Goal: Information Seeking & Learning: Learn about a topic

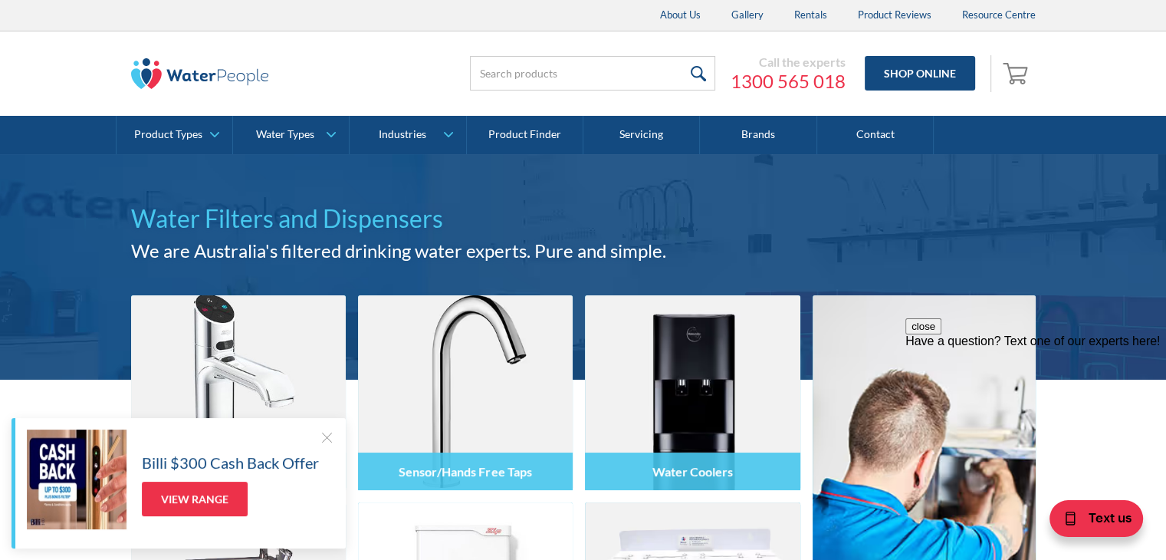
click at [324, 433] on div at bounding box center [326, 436] width 15 height 15
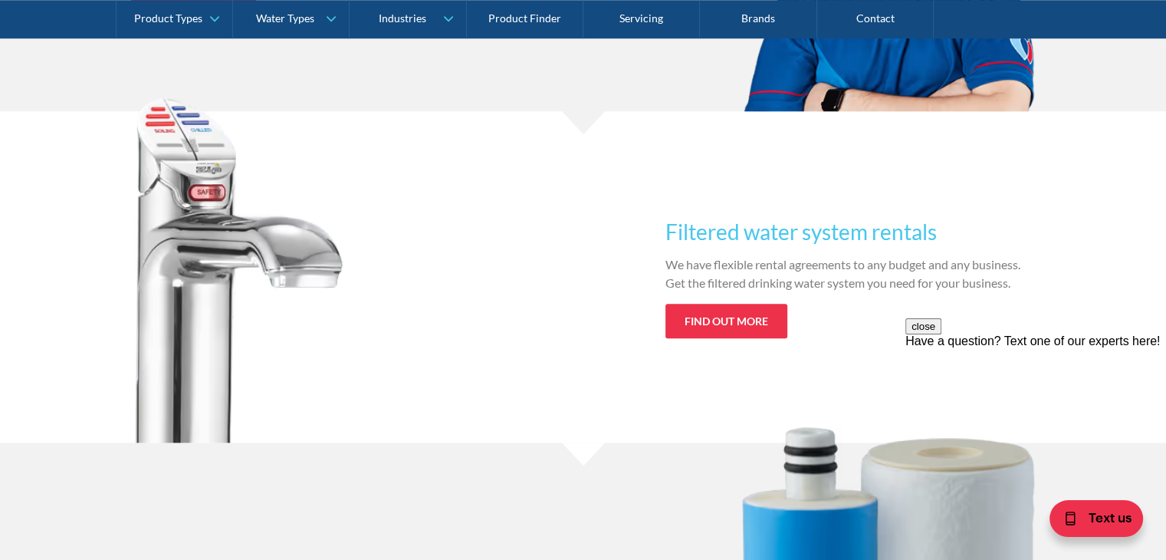
scroll to position [1524, 0]
click at [732, 324] on link "Find out more" at bounding box center [727, 321] width 122 height 35
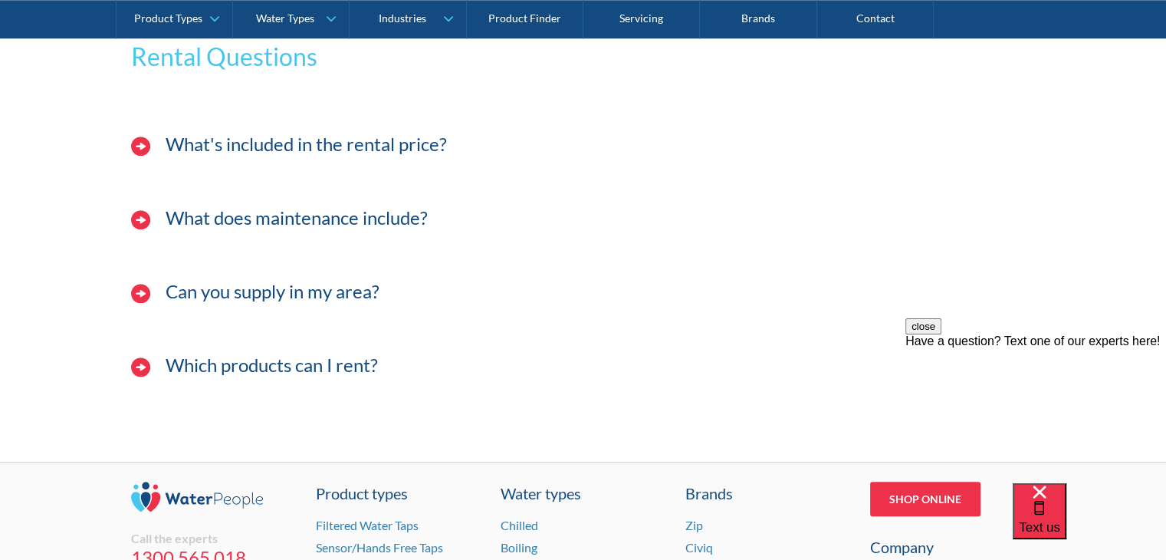
scroll to position [1640, 0]
click at [283, 142] on h4 "What's included in the rental price?" at bounding box center [306, 144] width 281 height 22
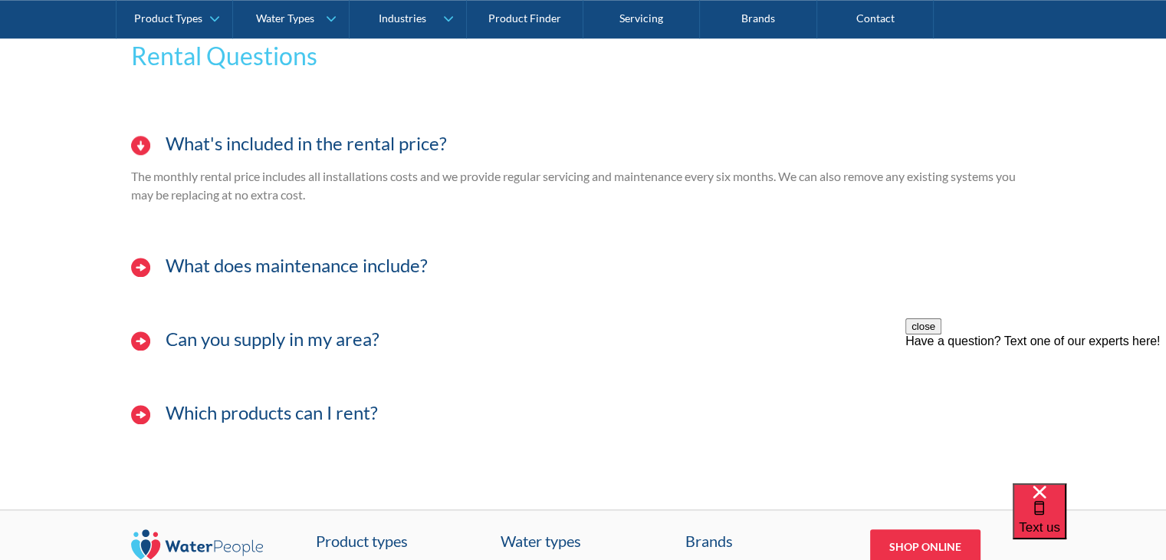
click at [242, 279] on div "What does maintenance include?" at bounding box center [583, 273] width 920 height 62
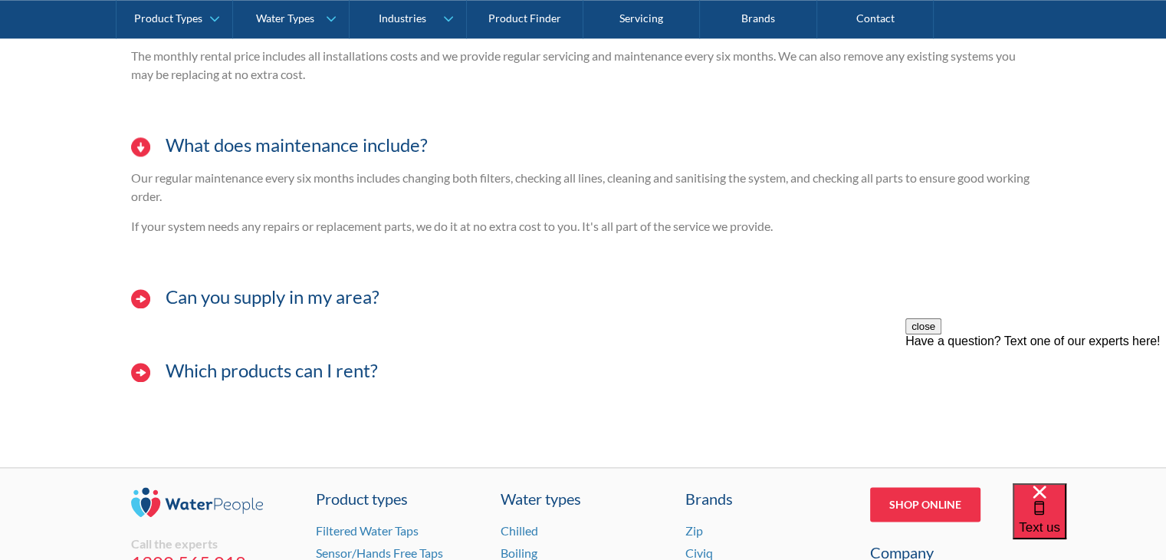
click at [268, 299] on h4 "Can you supply in my area?" at bounding box center [273, 297] width 214 height 22
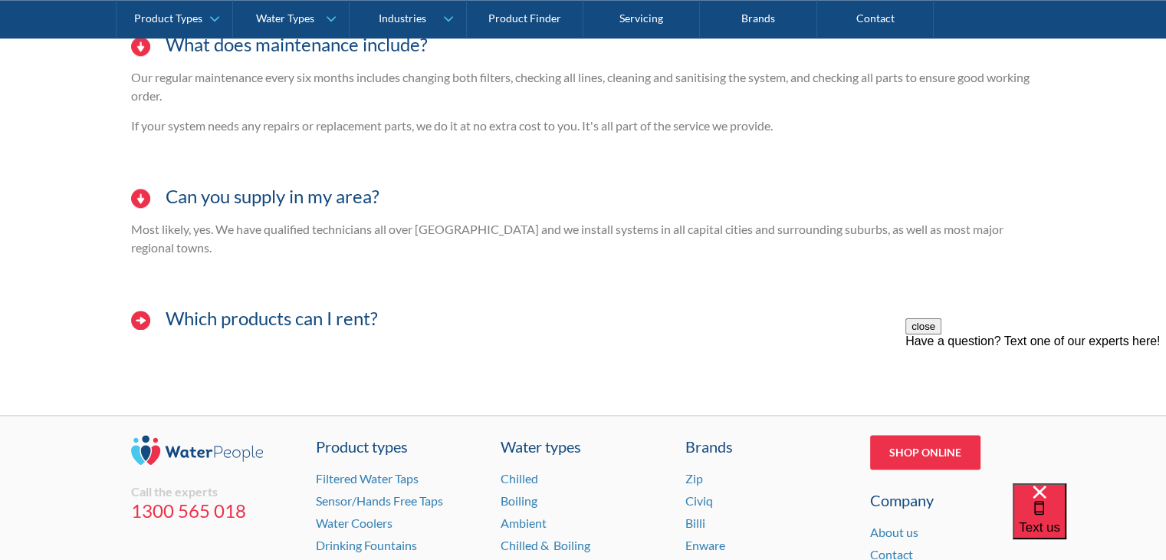
scroll to position [1862, 0]
click at [268, 307] on h4 "Which products can I rent?" at bounding box center [272, 318] width 212 height 22
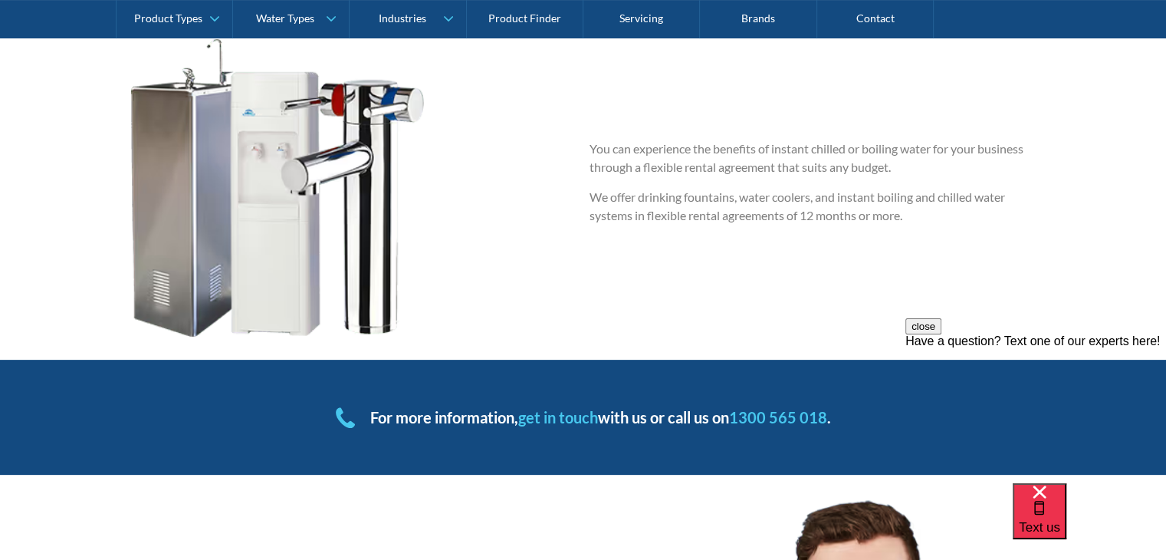
scroll to position [0, 0]
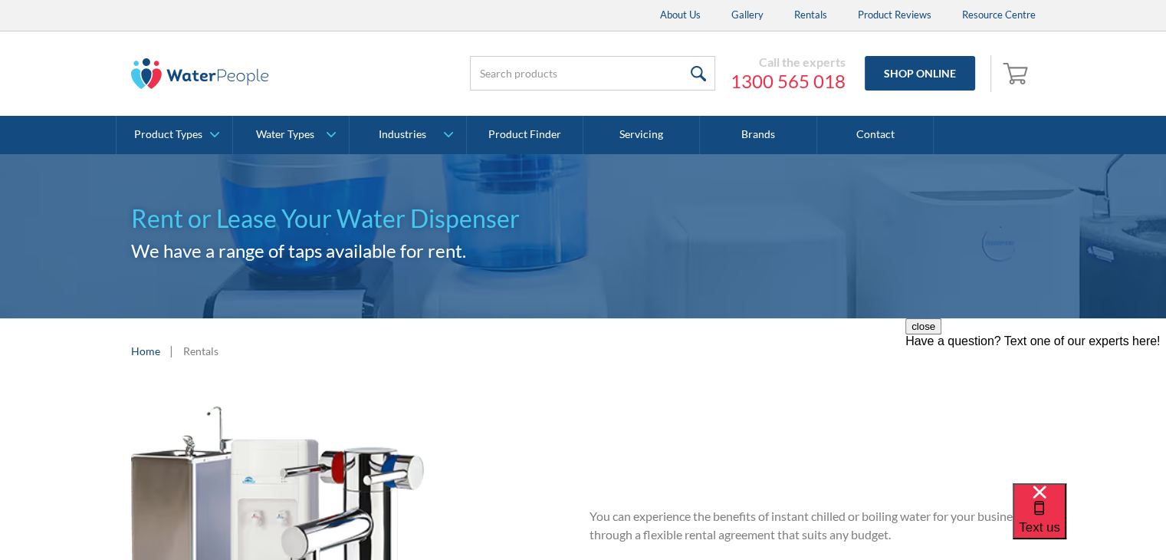
click at [195, 84] on img at bounding box center [200, 73] width 138 height 31
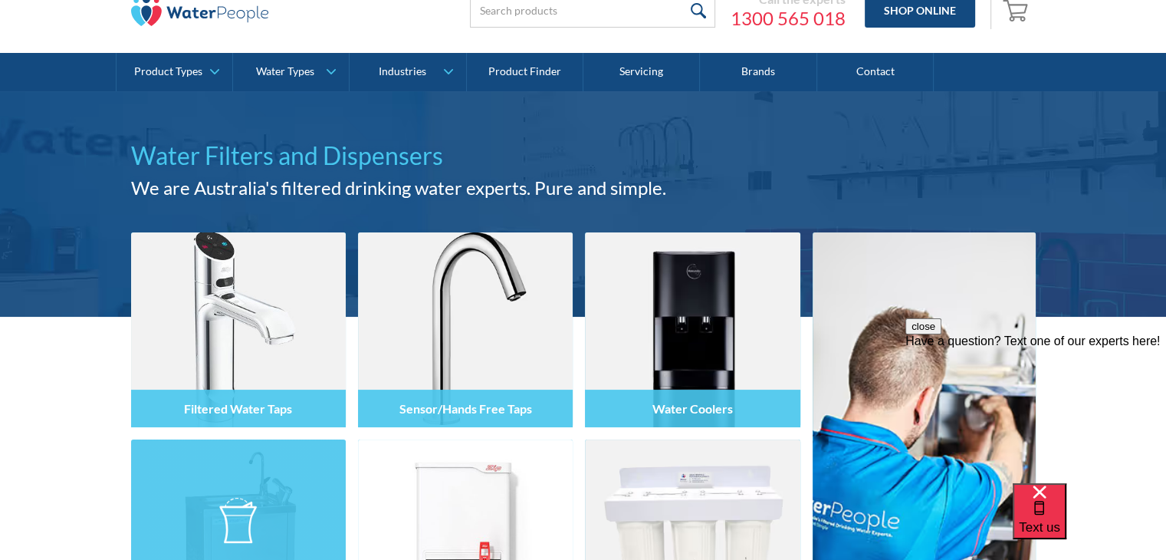
scroll to position [61, 0]
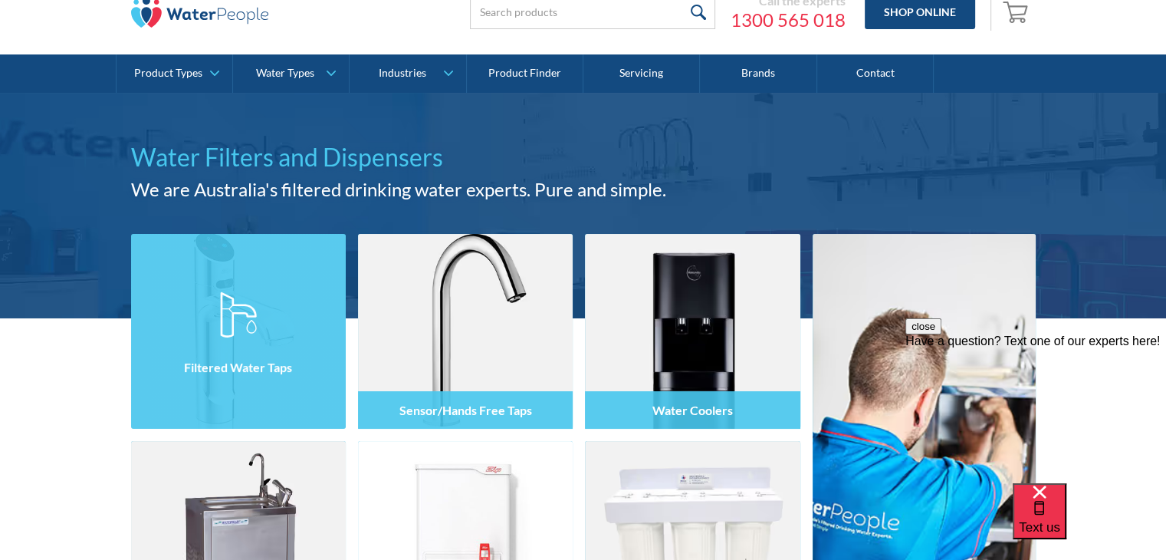
click at [268, 289] on img at bounding box center [238, 331] width 215 height 195
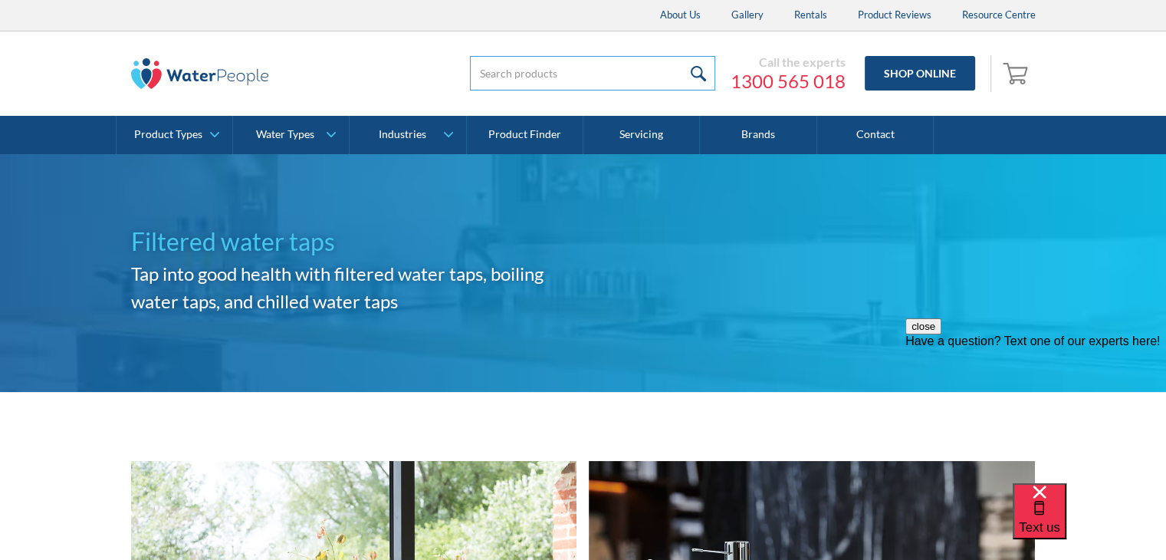
click at [589, 90] on input "search" at bounding box center [592, 73] width 245 height 35
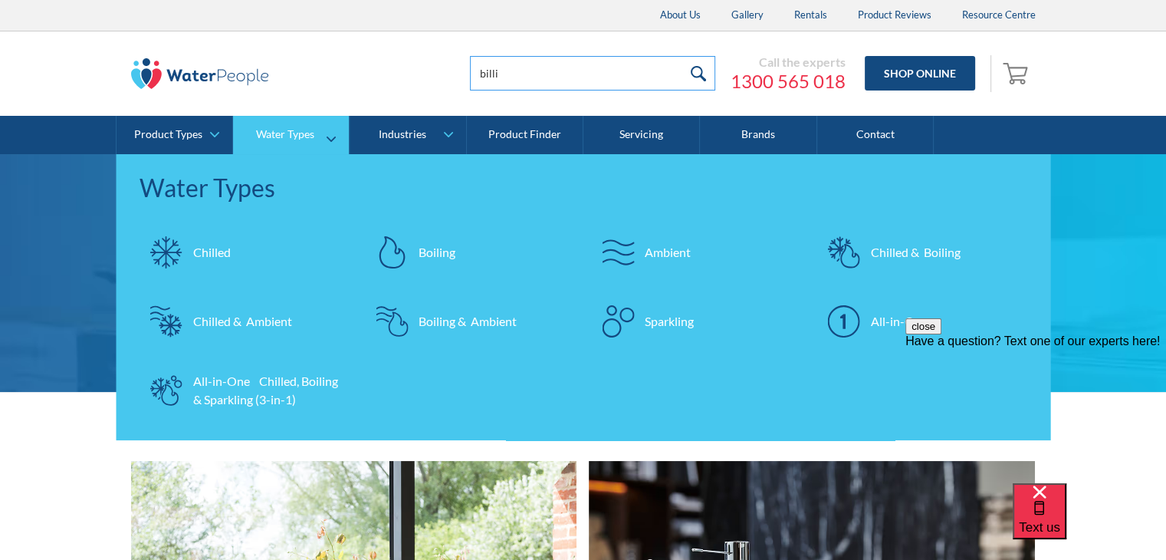
type input "billi"
click at [236, 330] on link "Chilled & Ambient" at bounding box center [245, 321] width 211 height 54
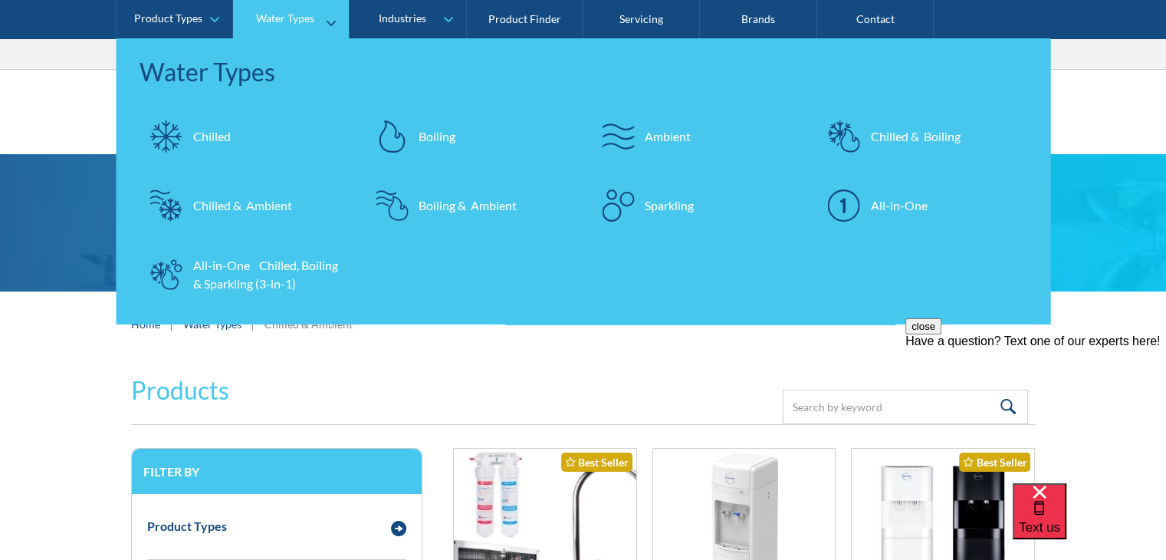
click at [432, 212] on div "Boiling & Ambient" at bounding box center [468, 205] width 98 height 18
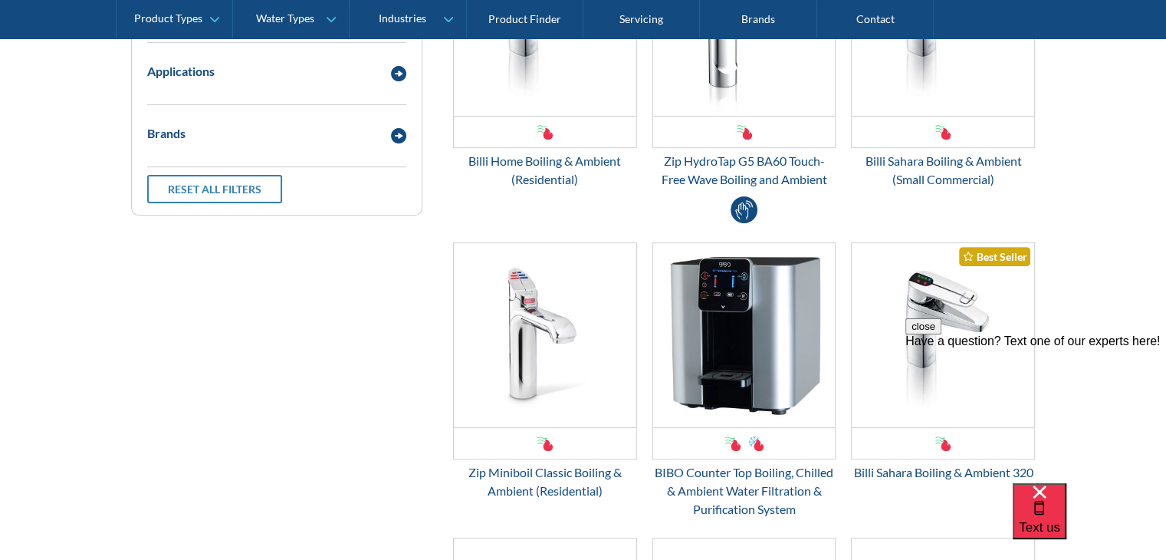
scroll to position [261, 0]
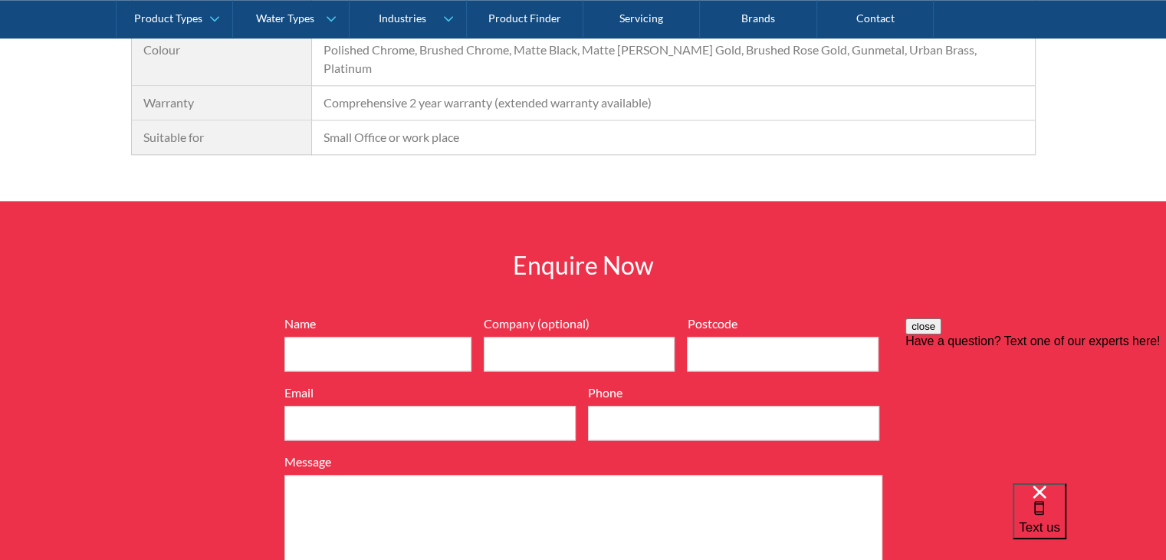
scroll to position [1773, 0]
